Goal: Task Accomplishment & Management: Complete application form

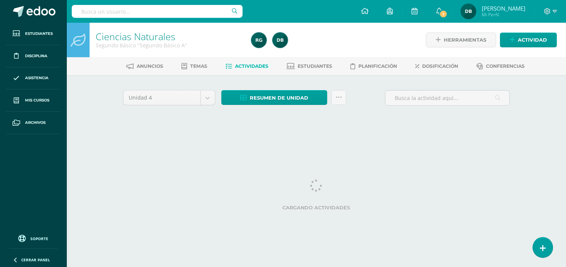
click at [175, 141] on html "Estudiantes Disciplina Asistencia Mis cursos Archivos Soporte Ayuda Reportar un…" at bounding box center [283, 70] width 566 height 141
click at [176, 141] on html "Estudiantes Disciplina Asistencia Mis cursos Archivos Soporte Ayuda Reportar un…" at bounding box center [283, 70] width 566 height 141
click at [178, 141] on html "Estudiantes Disciplina Asistencia Mis cursos Archivos Soporte Ayuda Reportar un…" at bounding box center [283, 70] width 566 height 141
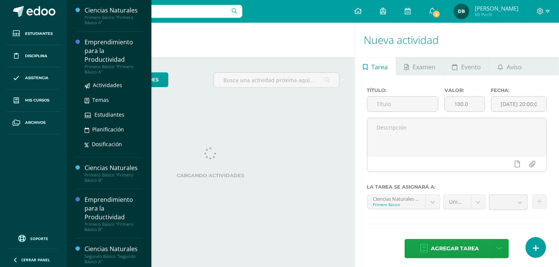
click at [92, 52] on div "Emprendimiento para la Productividad" at bounding box center [114, 51] width 58 height 26
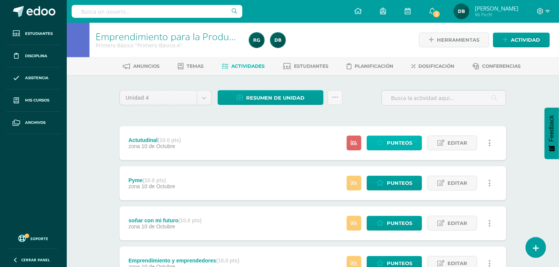
click at [398, 146] on span "Punteos" at bounding box center [399, 143] width 25 height 14
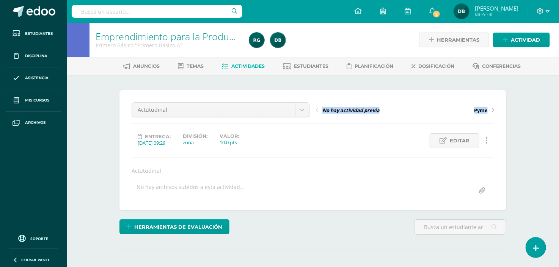
click at [339, 206] on div "Actutudinal Actutudinal Pyme soñar con mi futuro Emprendimiento y emprendedores…" at bounding box center [312, 150] width 387 height 120
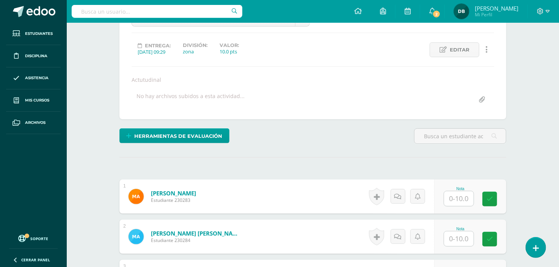
click at [461, 198] on input "text" at bounding box center [459, 199] width 30 height 15
click at [457, 200] on input "text" at bounding box center [463, 199] width 30 height 15
type input "10"
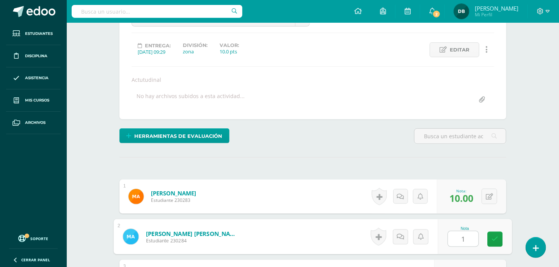
type input "10"
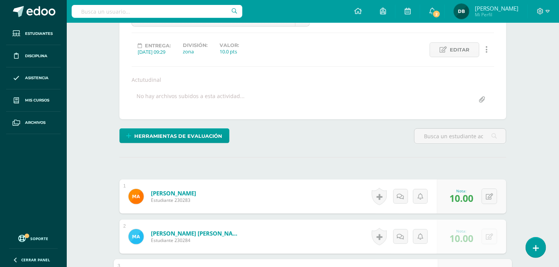
scroll to position [236, 0]
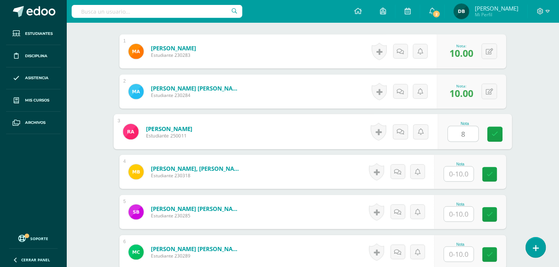
type input "8"
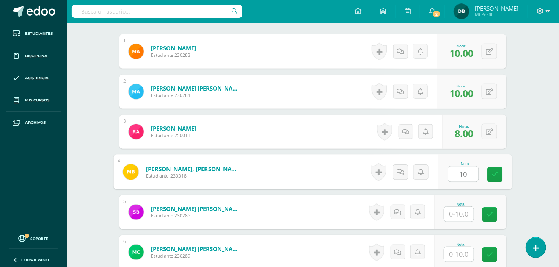
type input "10"
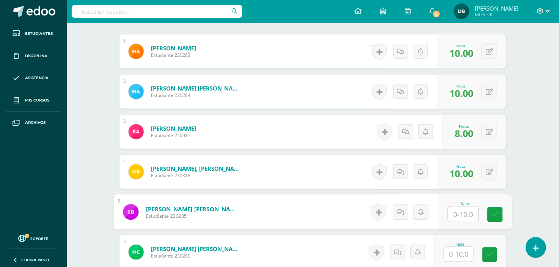
scroll to position [335, 0]
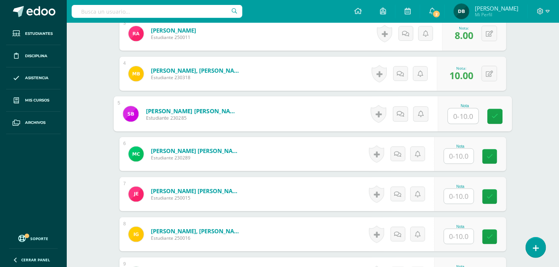
type input "7"
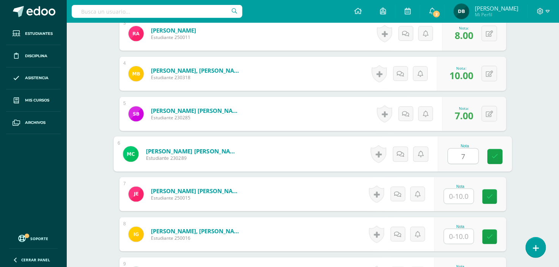
type input "7"
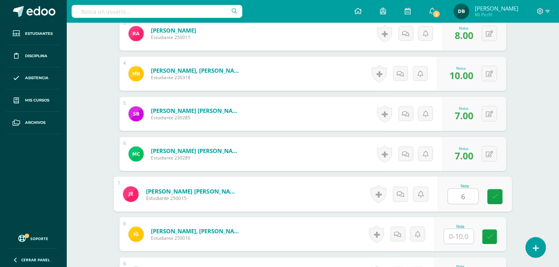
type input "6"
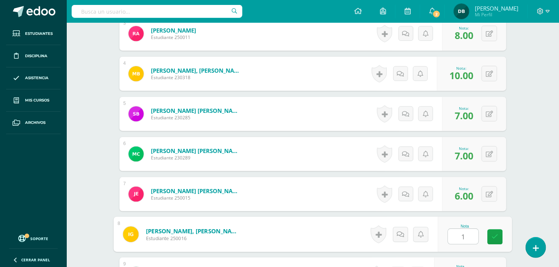
type input "10"
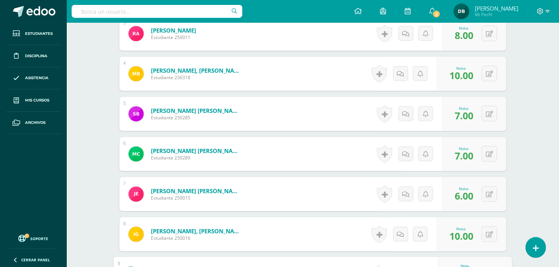
scroll to position [477, 0]
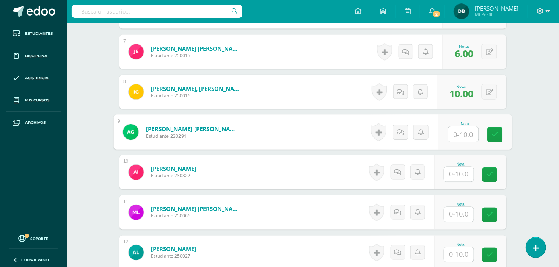
click at [465, 135] on input "text" at bounding box center [463, 134] width 30 height 15
type input "9"
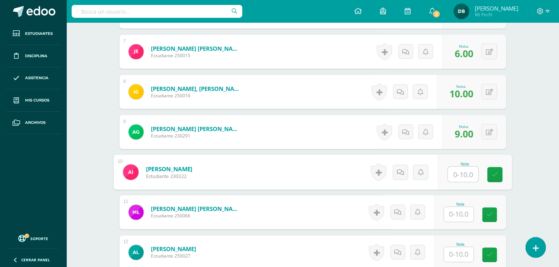
type input "1"
type input "9"
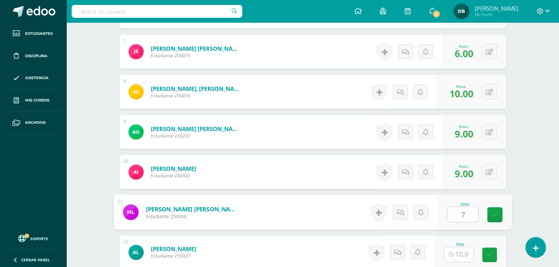
type input "7"
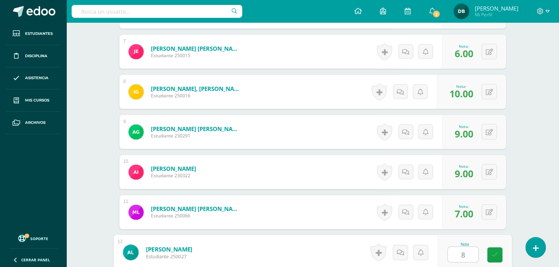
type input "8"
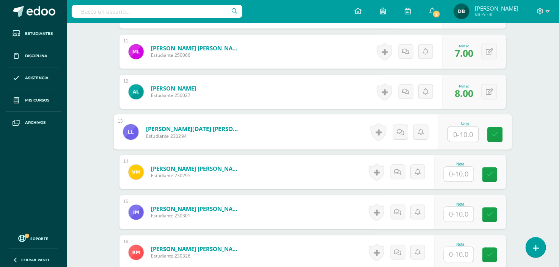
click at [465, 135] on input "text" at bounding box center [463, 134] width 30 height 15
type input "9"
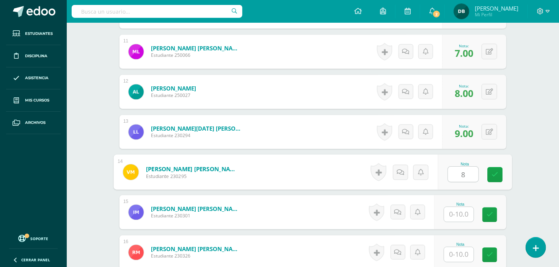
type input "8"
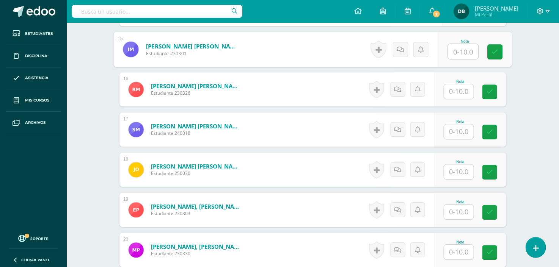
scroll to position [773, 0]
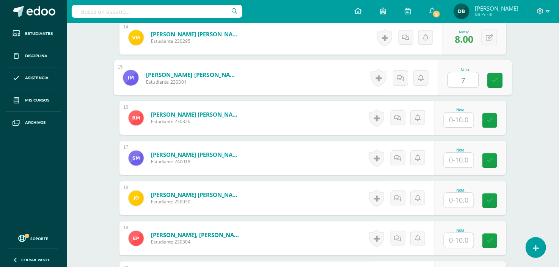
type input "7"
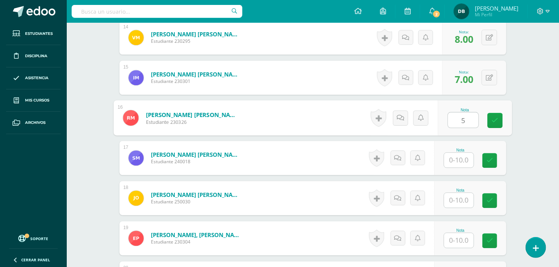
type input "5"
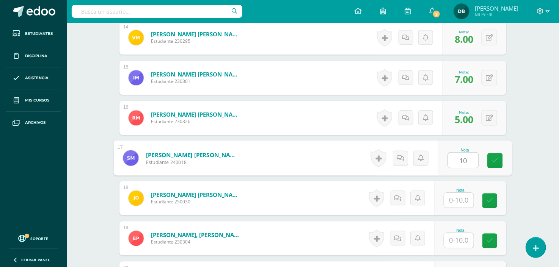
type input "10"
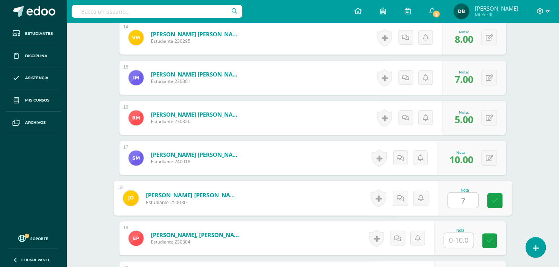
type input "7"
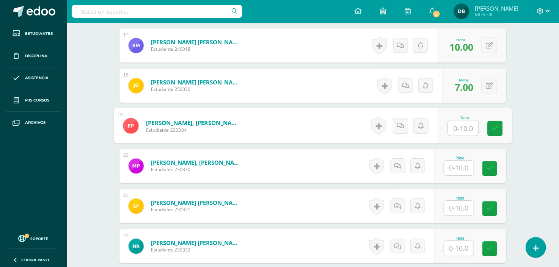
scroll to position [942, 0]
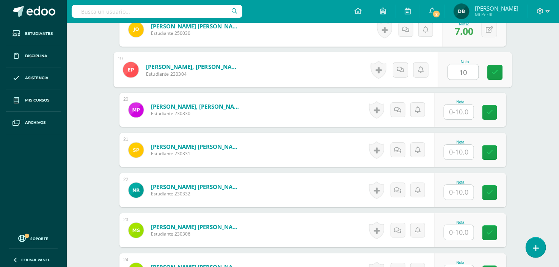
type input "10"
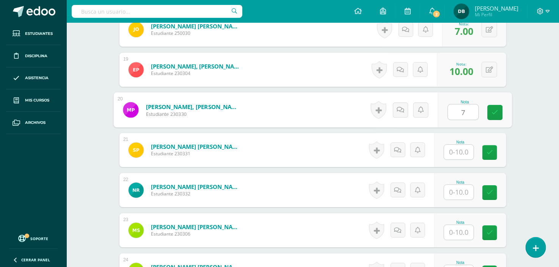
type input "7"
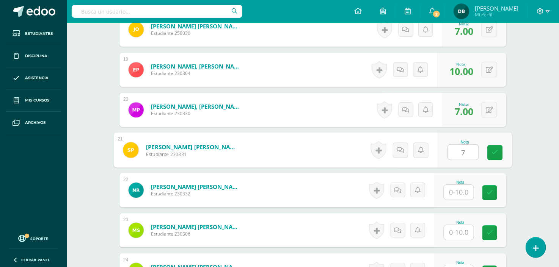
type input "7"
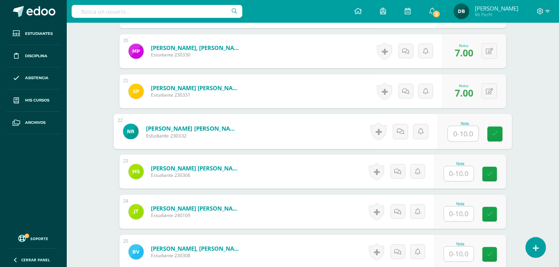
scroll to position [1043, 0]
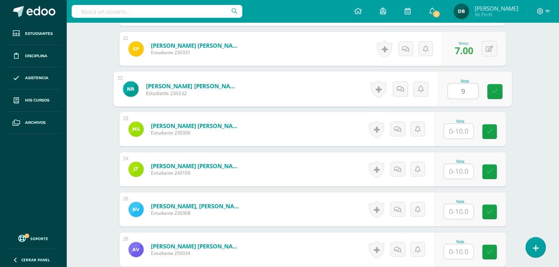
type input "9"
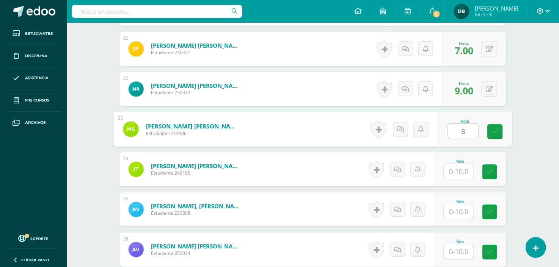
type input "8"
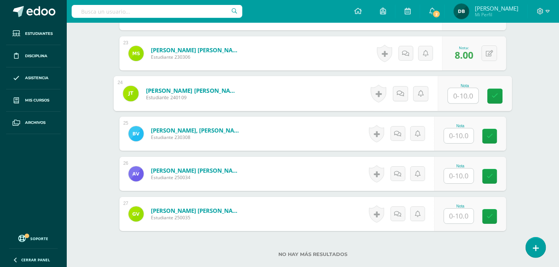
scroll to position [1105, 0]
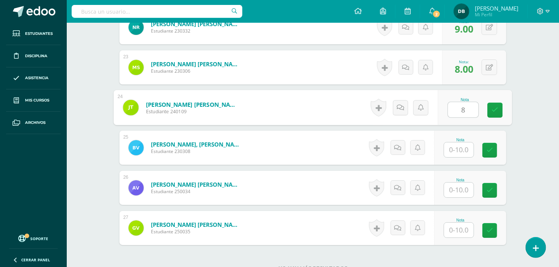
type input "8"
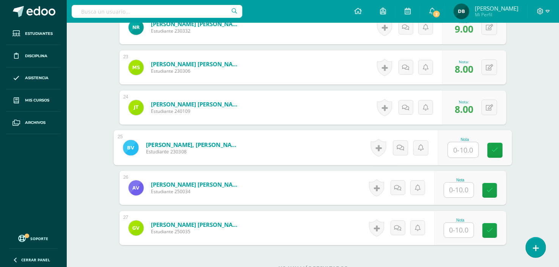
type input "8"
type input "7"
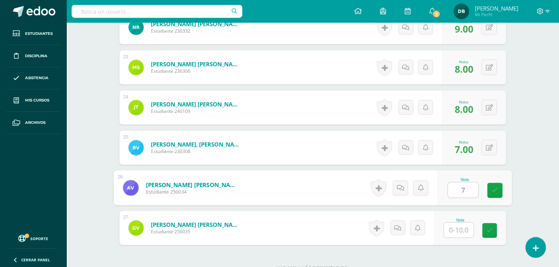
type input "7"
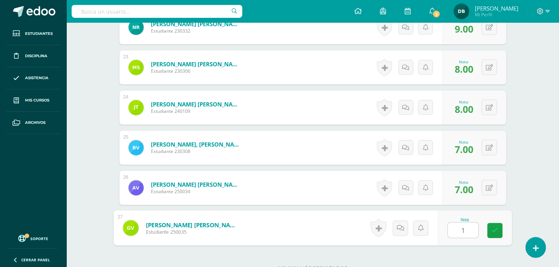
type input "10"
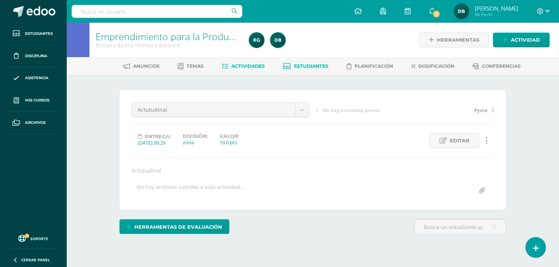
click at [312, 65] on span "Estudiantes" at bounding box center [311, 66] width 35 height 6
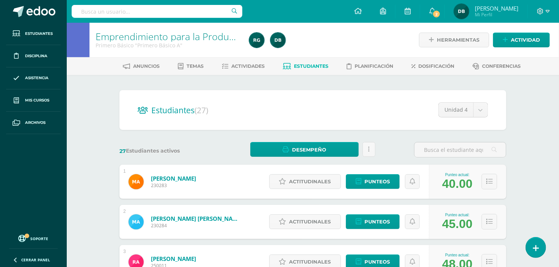
scroll to position [42, 0]
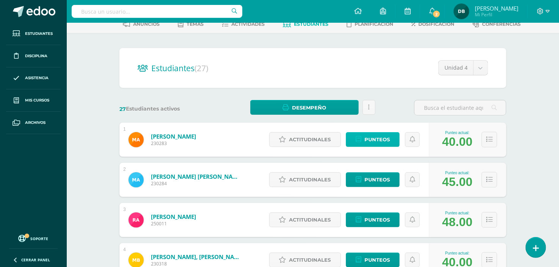
click at [382, 135] on span "Punteos" at bounding box center [377, 140] width 25 height 14
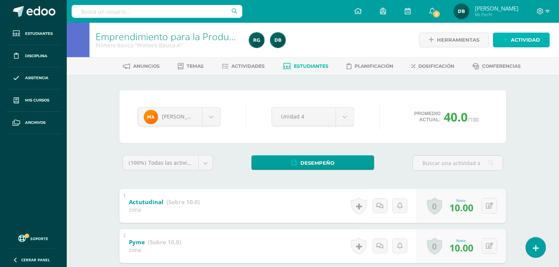
click at [527, 34] on span "Actividad" at bounding box center [525, 40] width 29 height 14
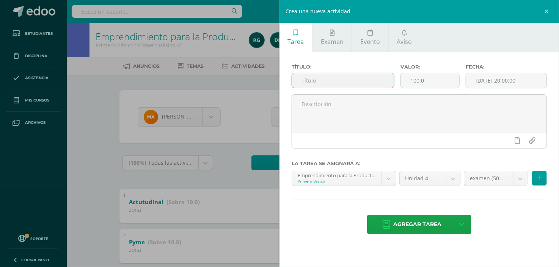
click at [357, 73] on input "text" at bounding box center [343, 80] width 102 height 15
type input "Examen"
drag, startPoint x: 427, startPoint y: 79, endPoint x: 409, endPoint y: 80, distance: 18.3
click at [409, 80] on input "100.0" at bounding box center [430, 80] width 58 height 15
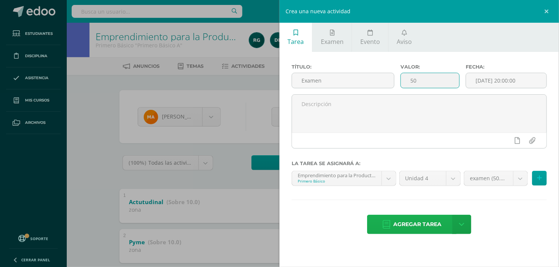
type input "50"
click at [432, 220] on span "Agregar tarea" at bounding box center [417, 224] width 48 height 19
